Goal: Task Accomplishment & Management: Manage account settings

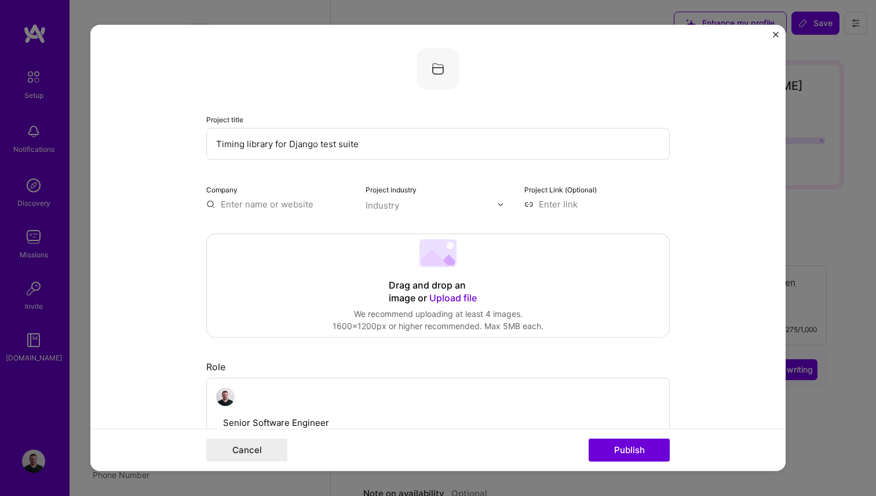
select select "US"
select select "Right Now"
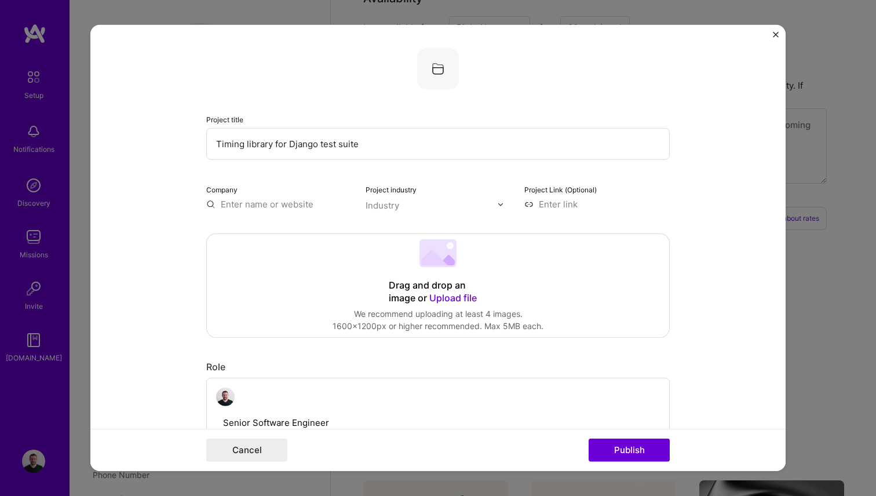
click at [567, 206] on input at bounding box center [597, 204] width 145 height 12
click at [558, 206] on input at bounding box center [597, 204] width 145 height 12
paste input "https://github.com/tmarice/django-timed-tests"
type input "https://github.com/tmarice/django-timed-tests"
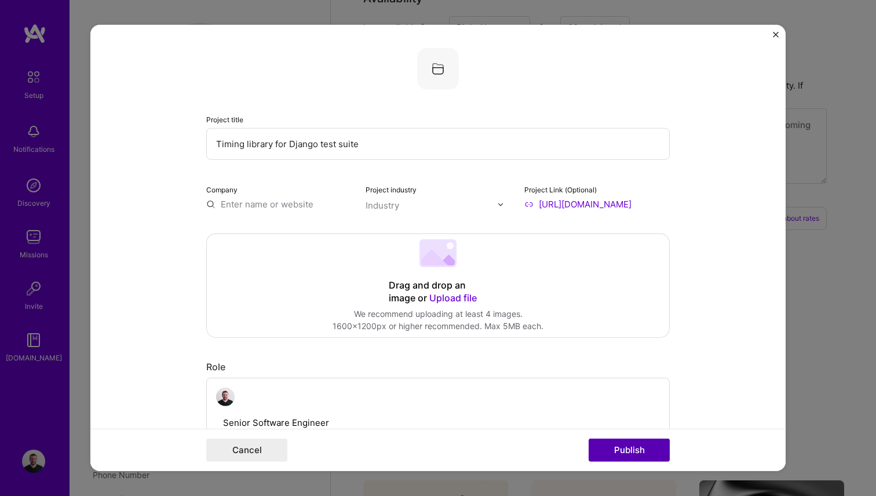
scroll to position [0, 0]
click at [624, 444] on button "Publish" at bounding box center [629, 450] width 81 height 23
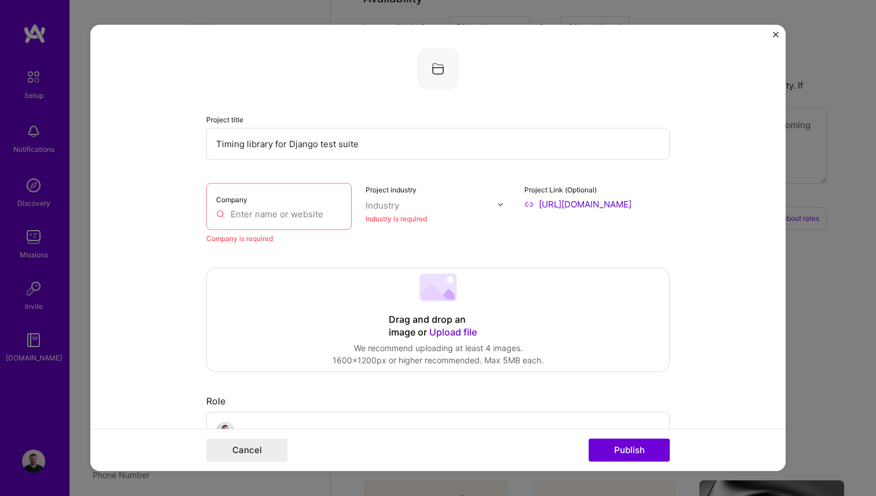
scroll to position [23, 0]
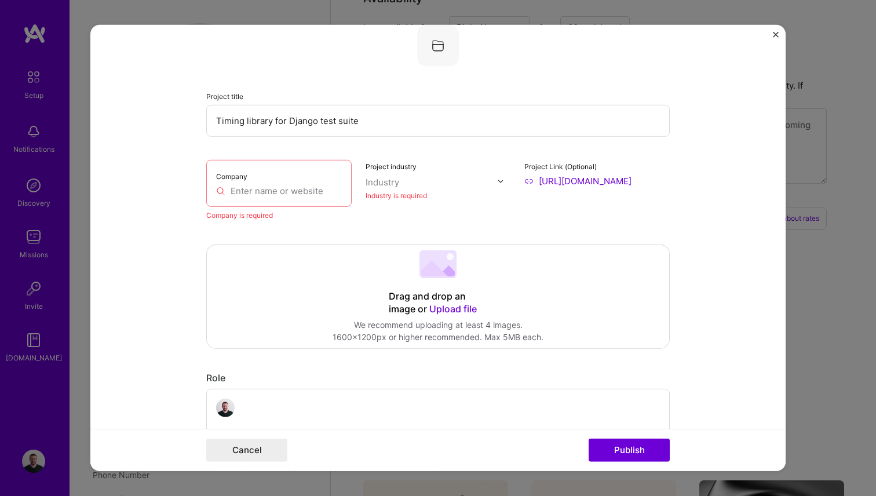
click at [276, 194] on input "text" at bounding box center [279, 191] width 126 height 12
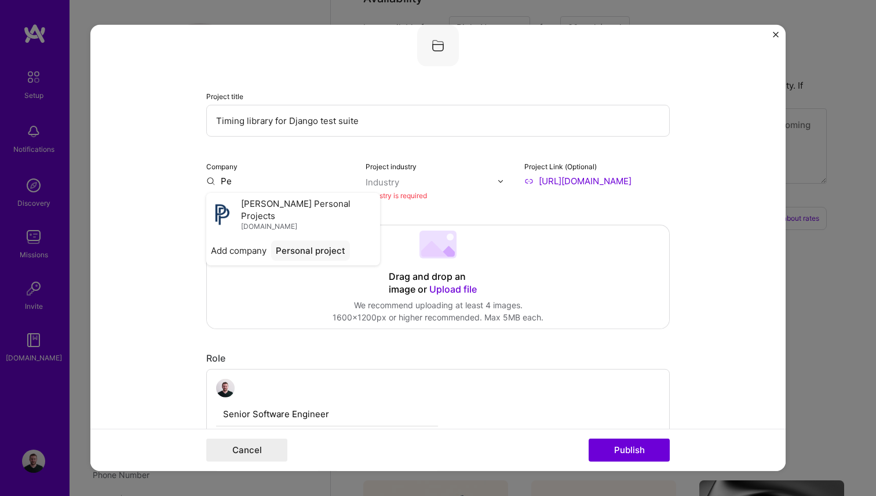
type input "P"
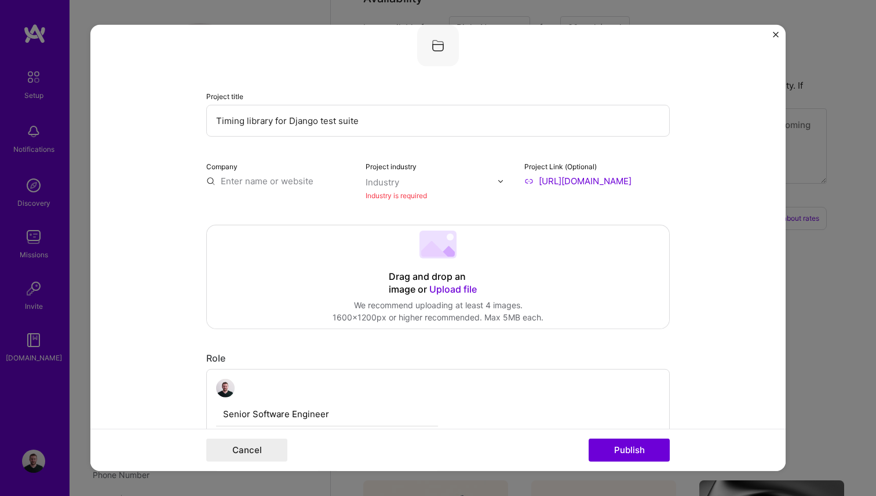
click at [408, 181] on input "text" at bounding box center [432, 182] width 132 height 12
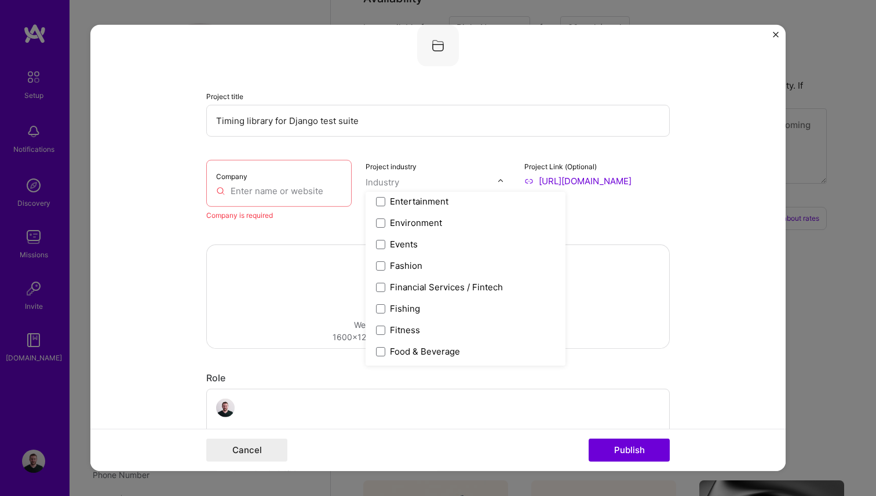
scroll to position [1127, 0]
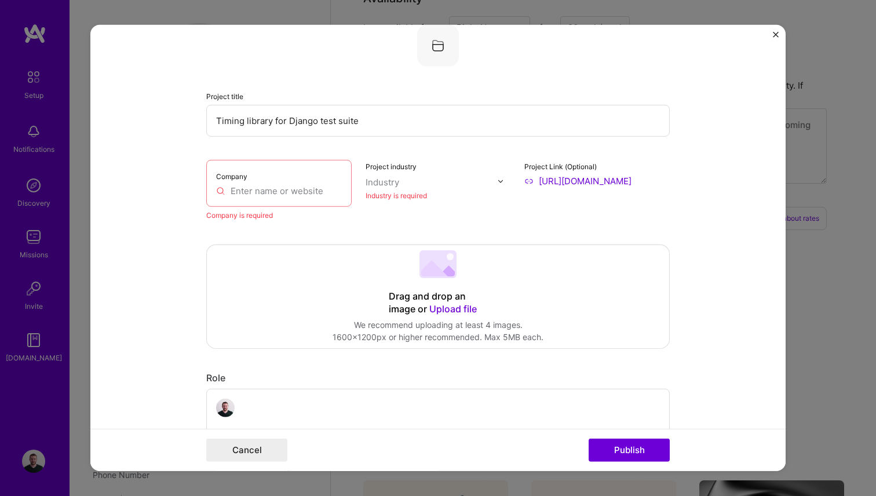
click at [123, 169] on form "Project title Timing library for Django test suite Company Company is required …" at bounding box center [438, 248] width 696 height 446
click at [295, 190] on input "text" at bounding box center [279, 191] width 126 height 12
click at [223, 454] on button "Cancel" at bounding box center [246, 450] width 81 height 23
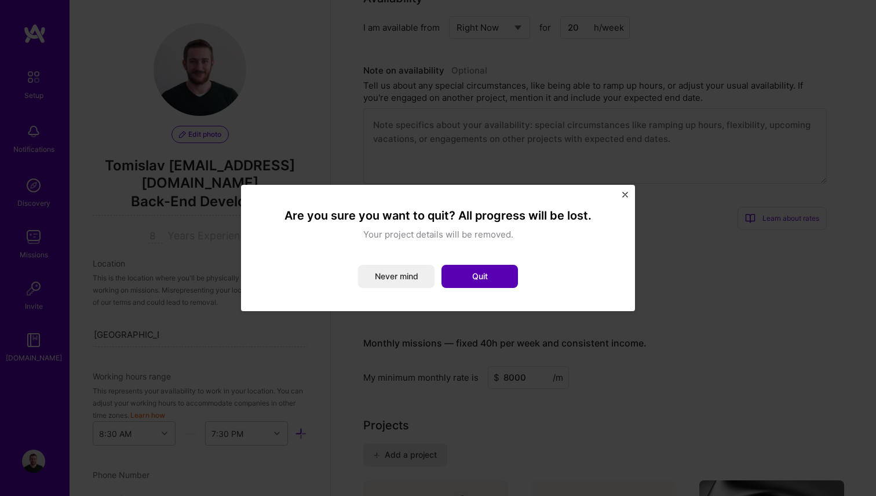
click at [479, 278] on button "Quit" at bounding box center [480, 276] width 77 height 23
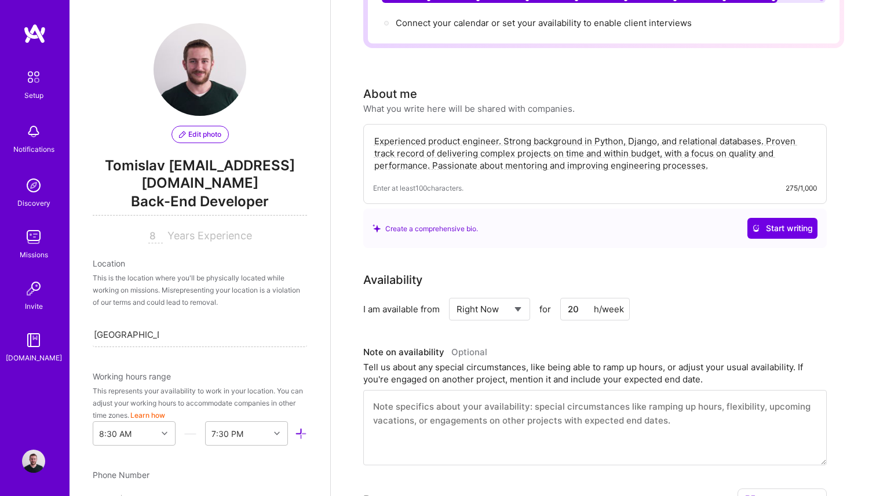
scroll to position [0, 0]
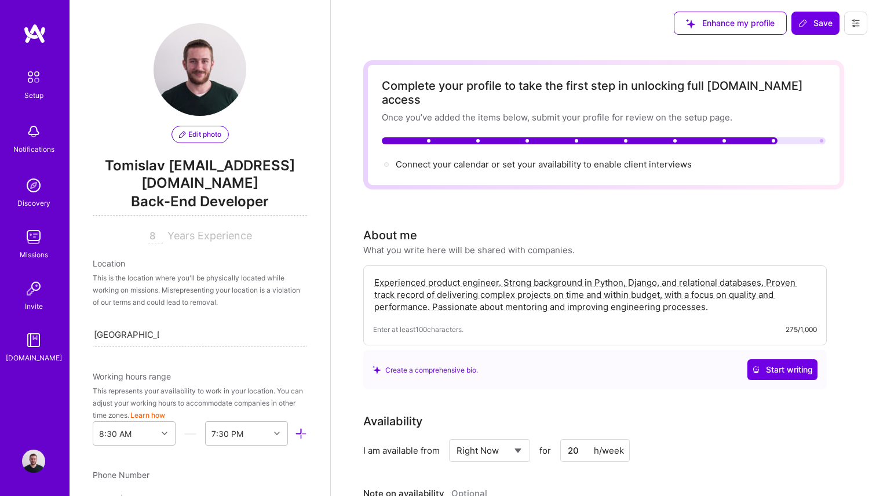
click at [813, 4] on div "Enhance my profile Save" at bounding box center [770, 23] width 211 height 46
click at [812, 14] on button "Save" at bounding box center [816, 23] width 48 height 23
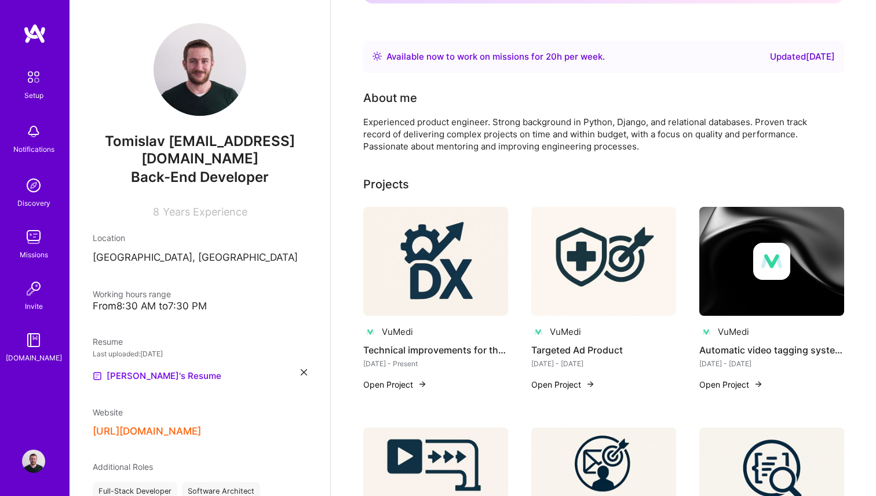
scroll to position [190, 0]
